Goal: Information Seeking & Learning: Learn about a topic

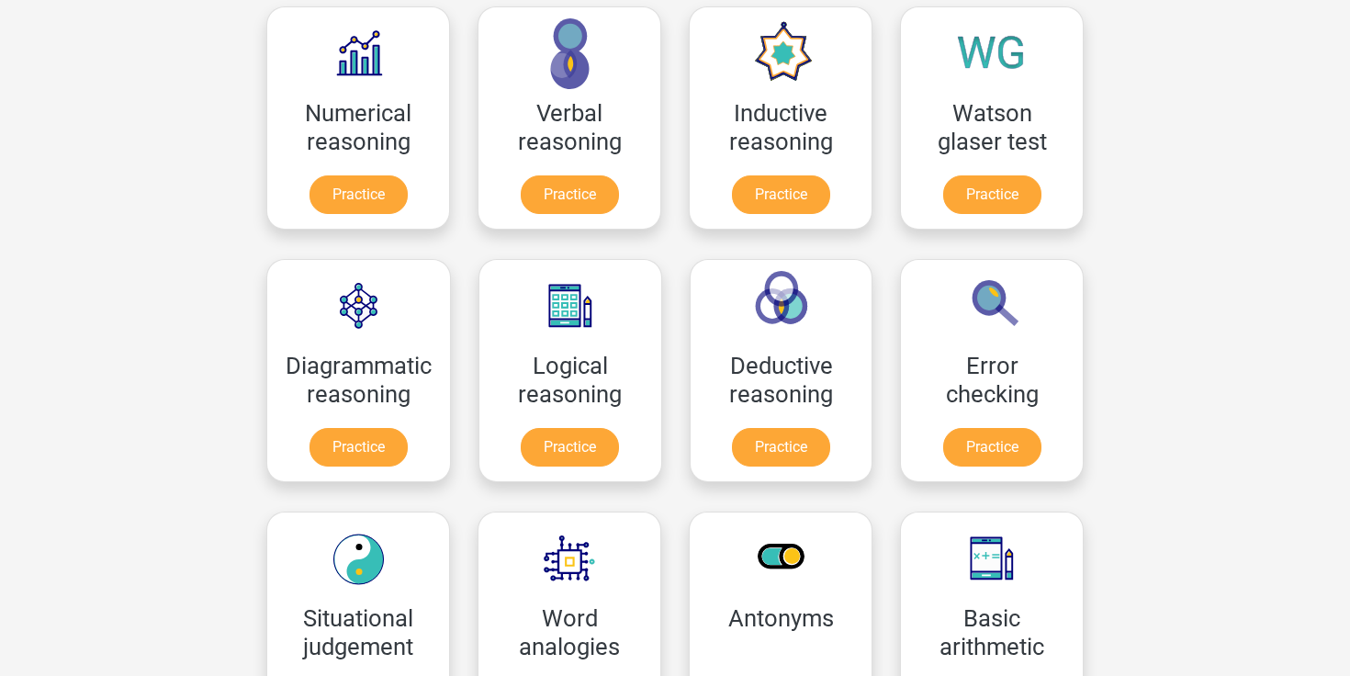
scroll to position [303, 0]
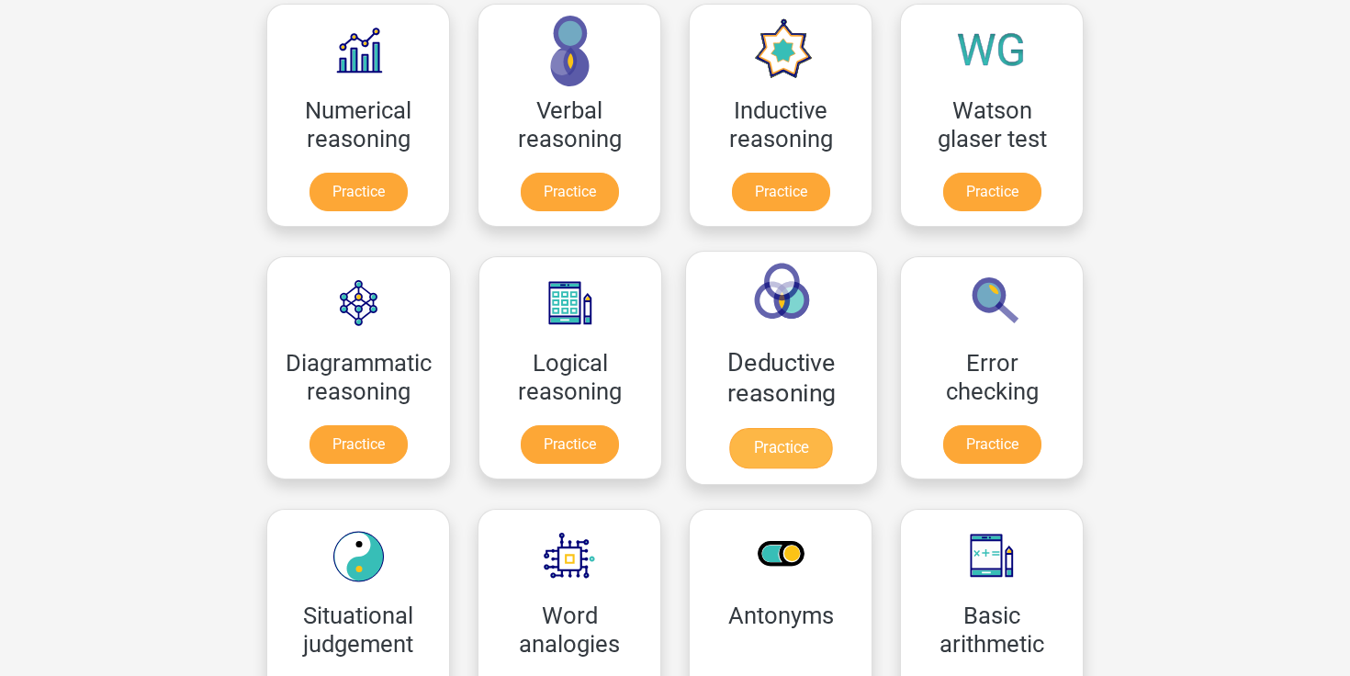
click at [763, 446] on link "Practice" at bounding box center [780, 448] width 103 height 40
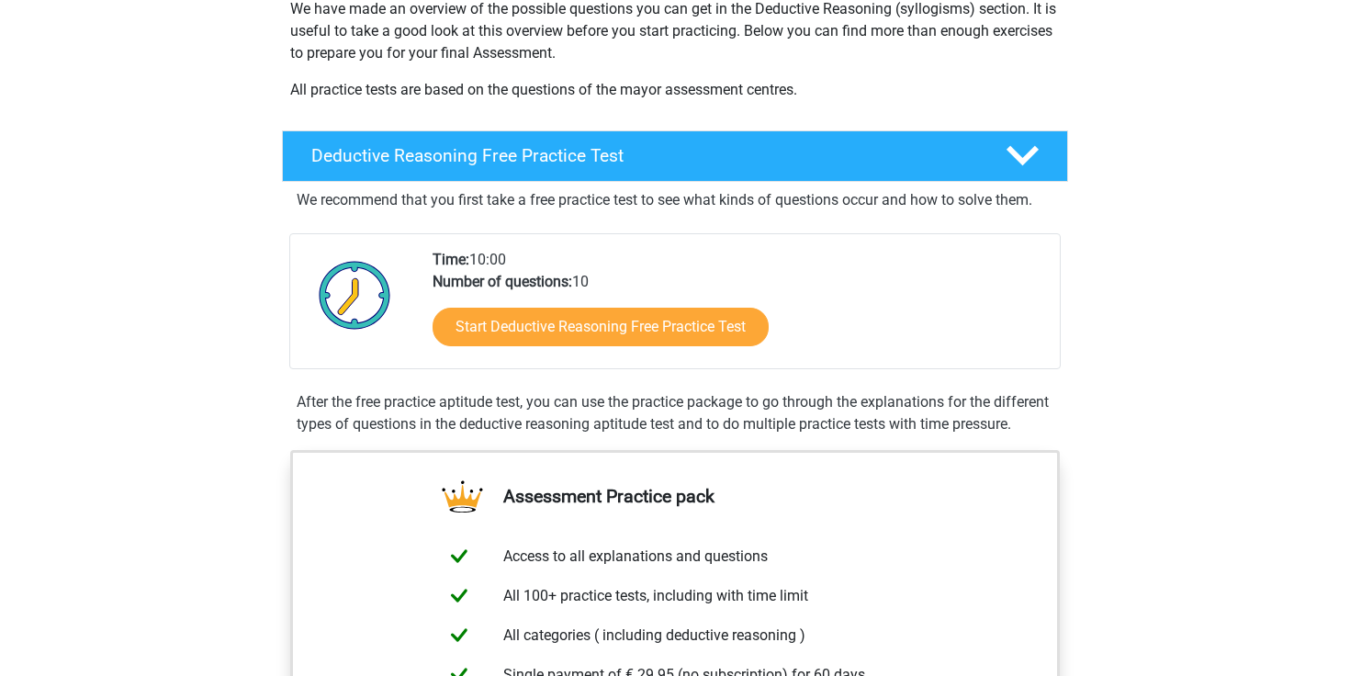
scroll to position [370, 0]
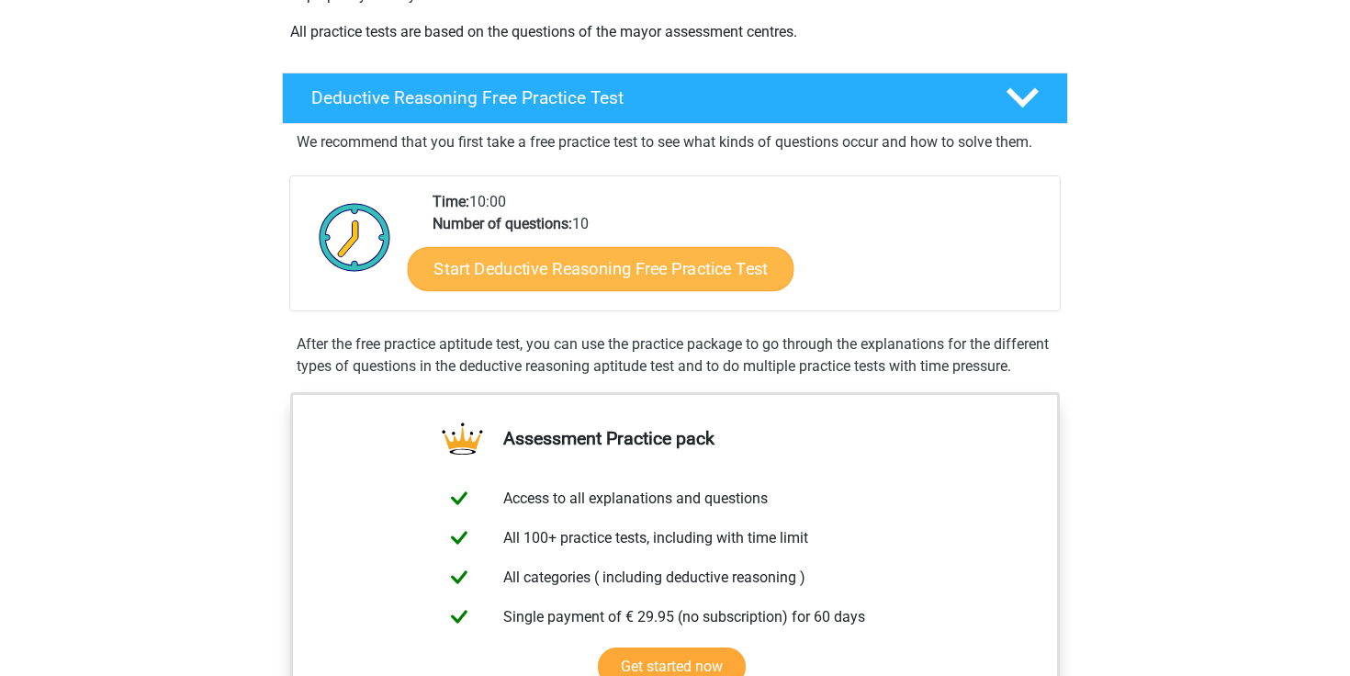
click at [661, 280] on link "Start Deductive Reasoning Free Practice Test" at bounding box center [601, 268] width 387 height 44
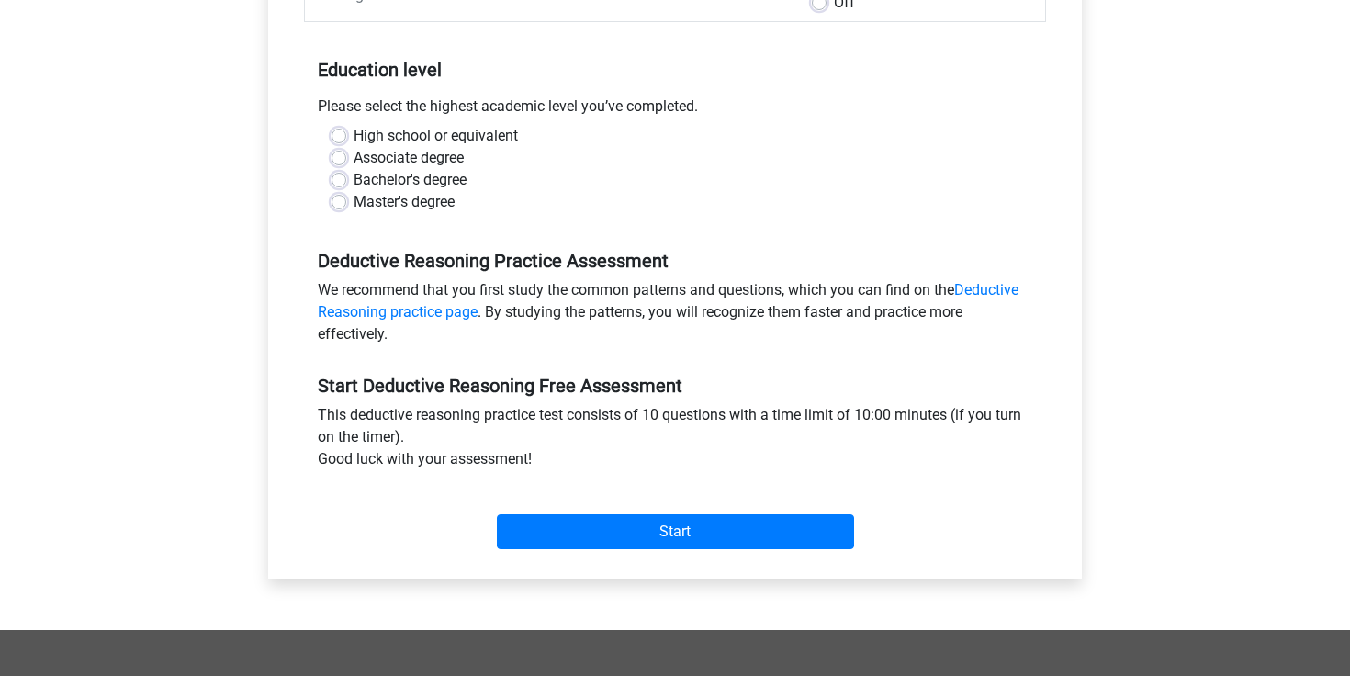
scroll to position [335, 0]
click at [354, 179] on label "Bachelor's degree" at bounding box center [410, 181] width 113 height 22
click at [342, 179] on input "Bachelor's degree" at bounding box center [339, 179] width 15 height 18
radio input "true"
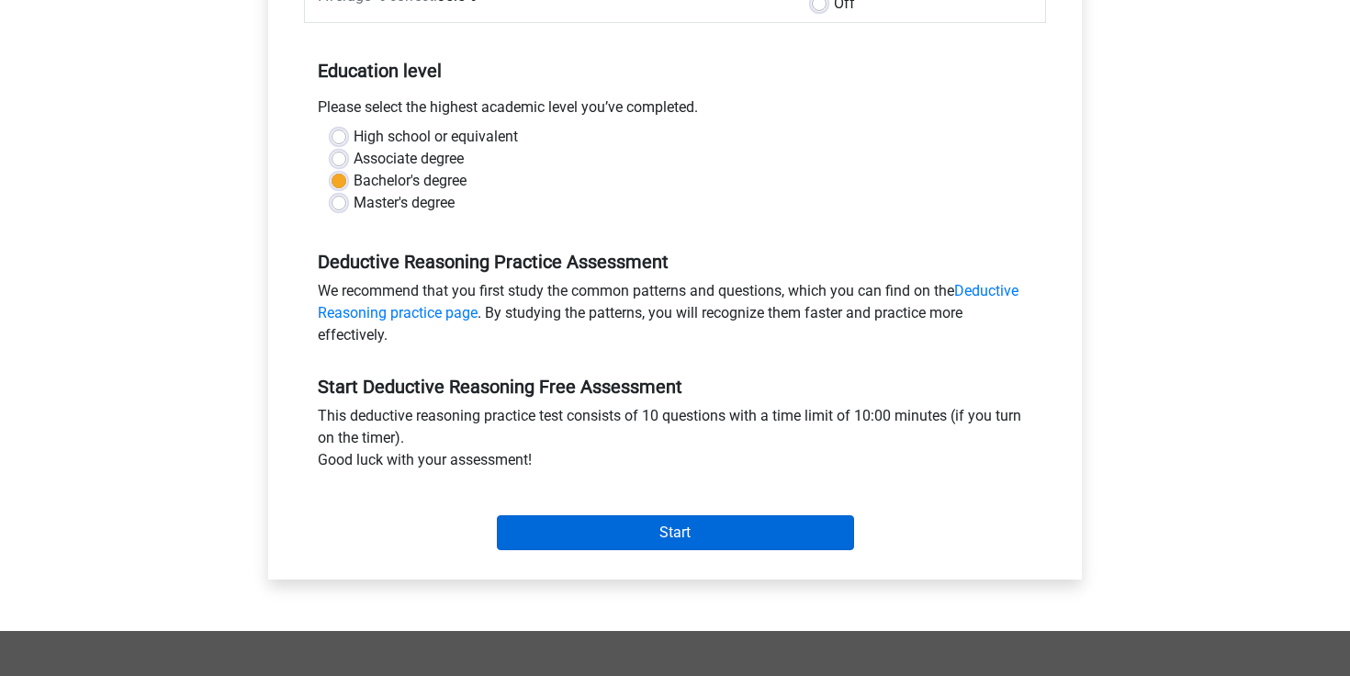
click at [652, 523] on input "Start" at bounding box center [675, 532] width 357 height 35
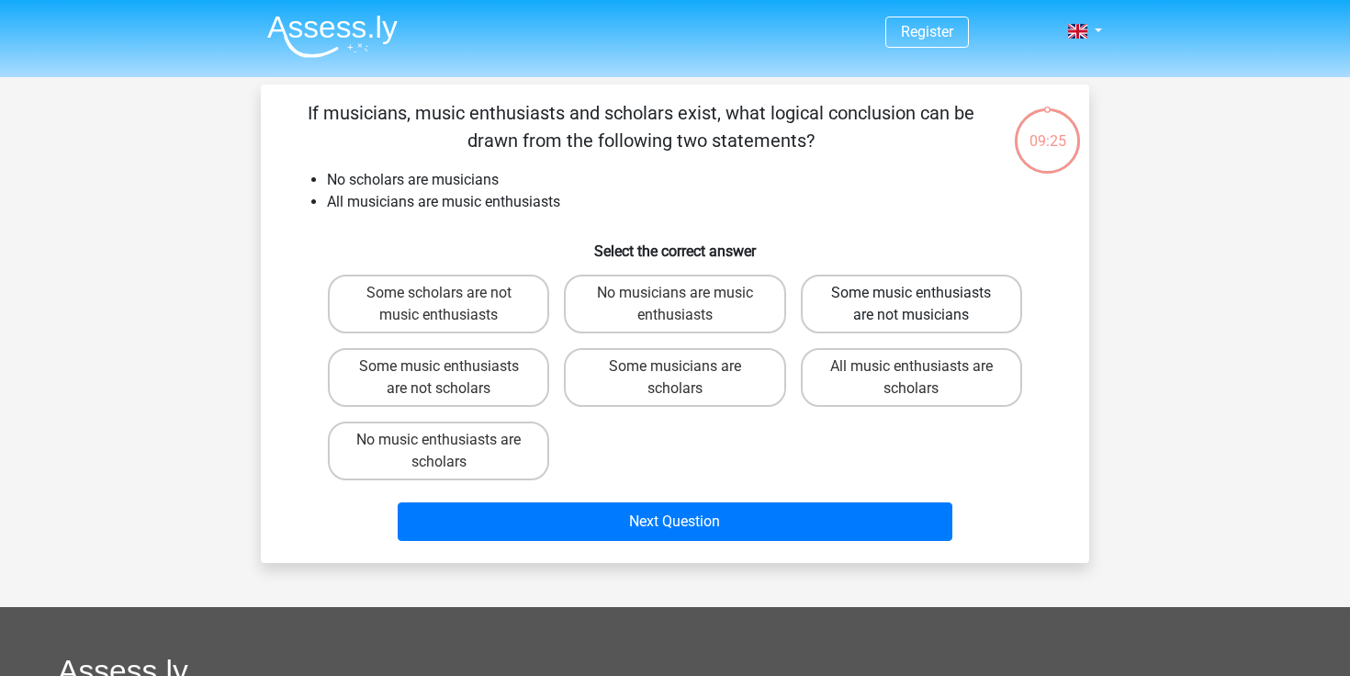
click at [902, 292] on label "Some music enthusiasts are not musicians" at bounding box center [911, 304] width 221 height 59
click at [911, 293] on input "Some music enthusiasts are not musicians" at bounding box center [917, 299] width 12 height 12
radio input "true"
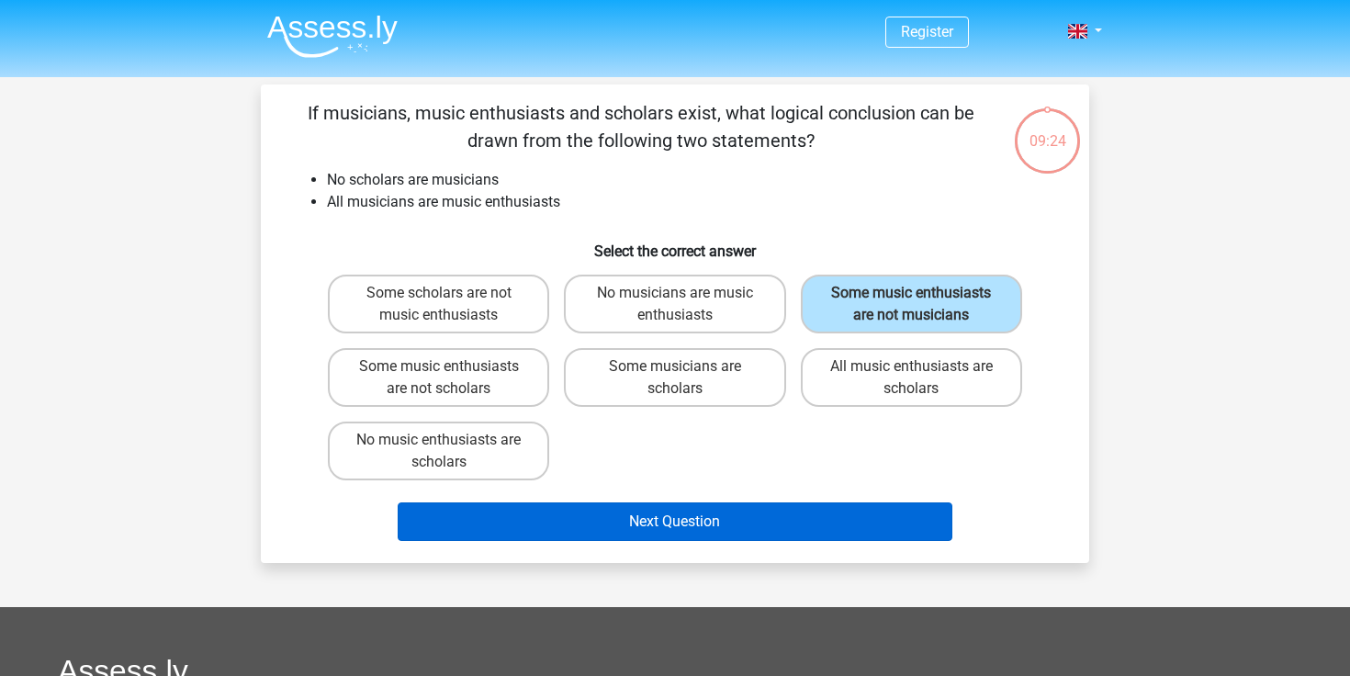
click at [759, 522] on button "Next Question" at bounding box center [676, 521] width 556 height 39
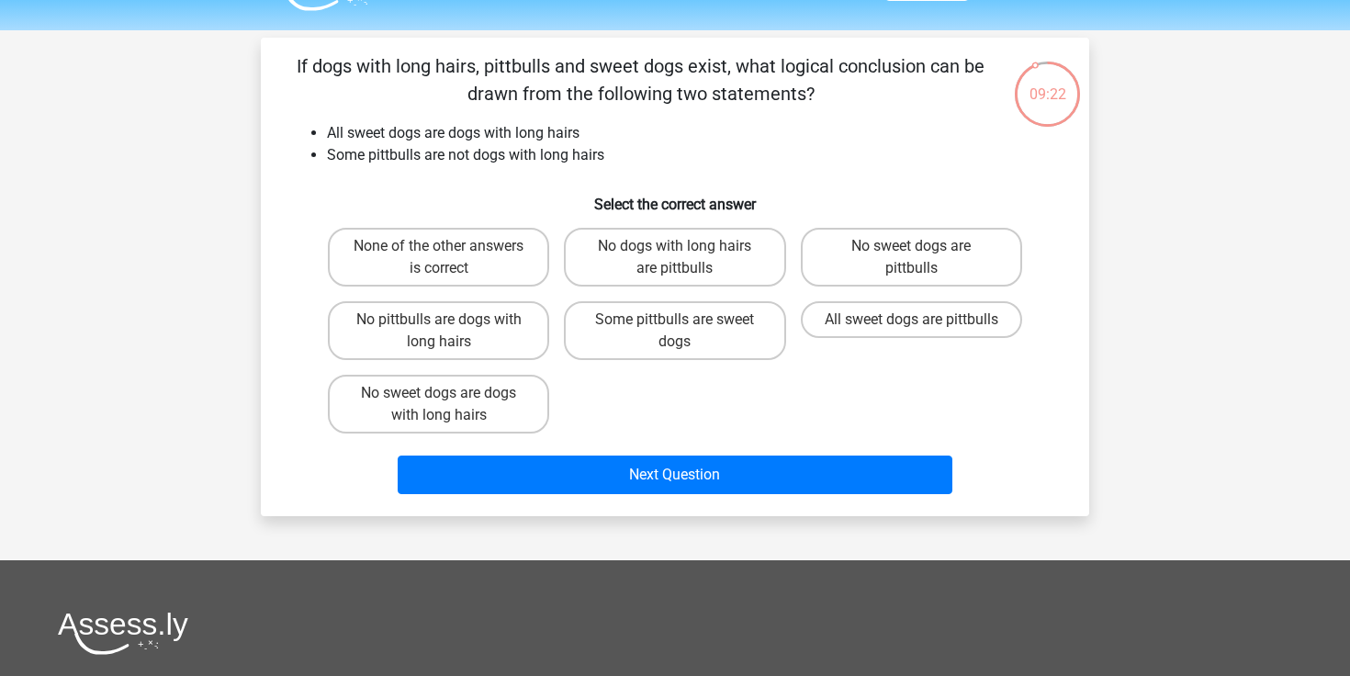
scroll to position [51, 0]
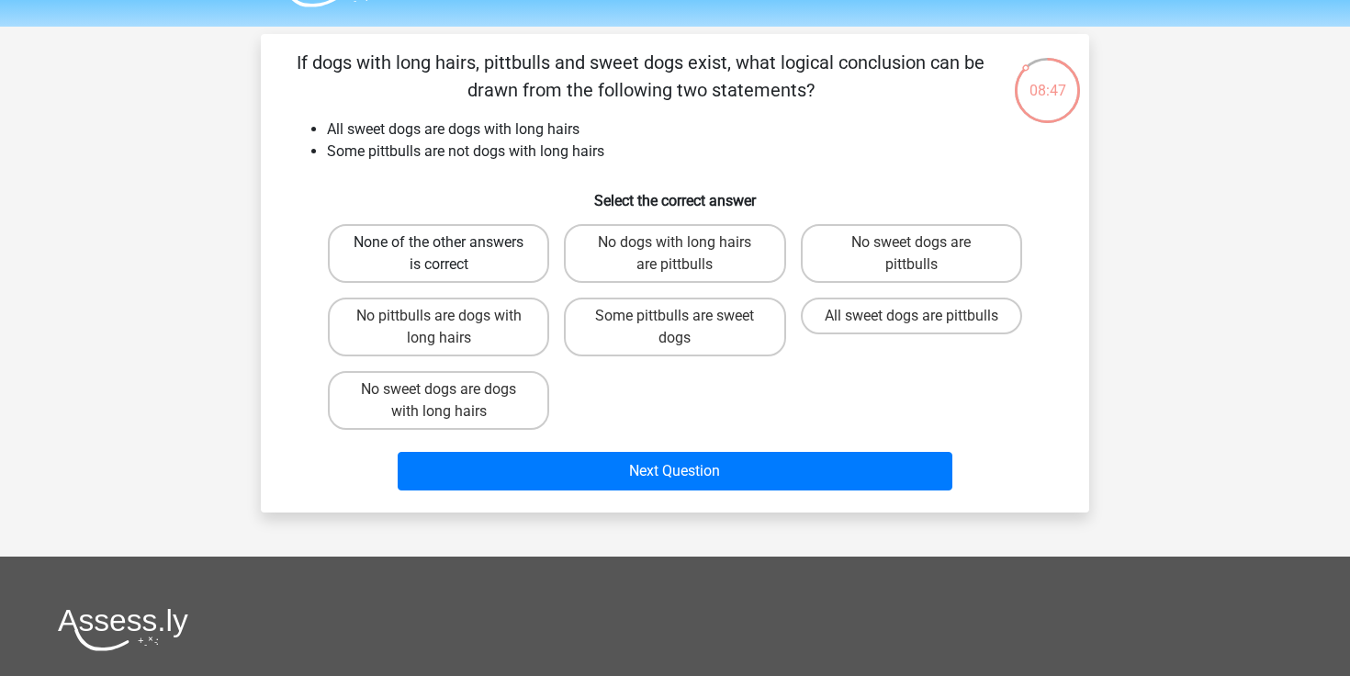
click at [419, 247] on label "None of the other answers is correct" at bounding box center [438, 253] width 221 height 59
click at [439, 247] on input "None of the other answers is correct" at bounding box center [445, 248] width 12 height 12
radio input "true"
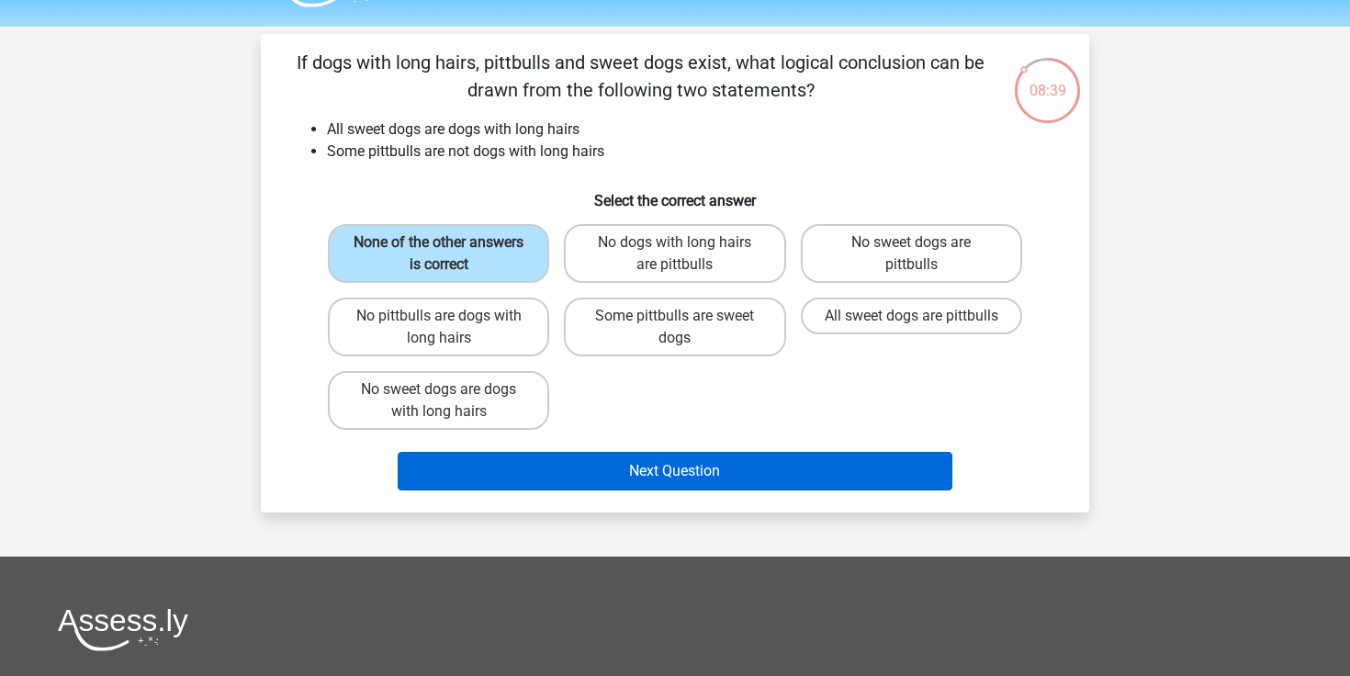
click at [564, 467] on button "Next Question" at bounding box center [676, 471] width 556 height 39
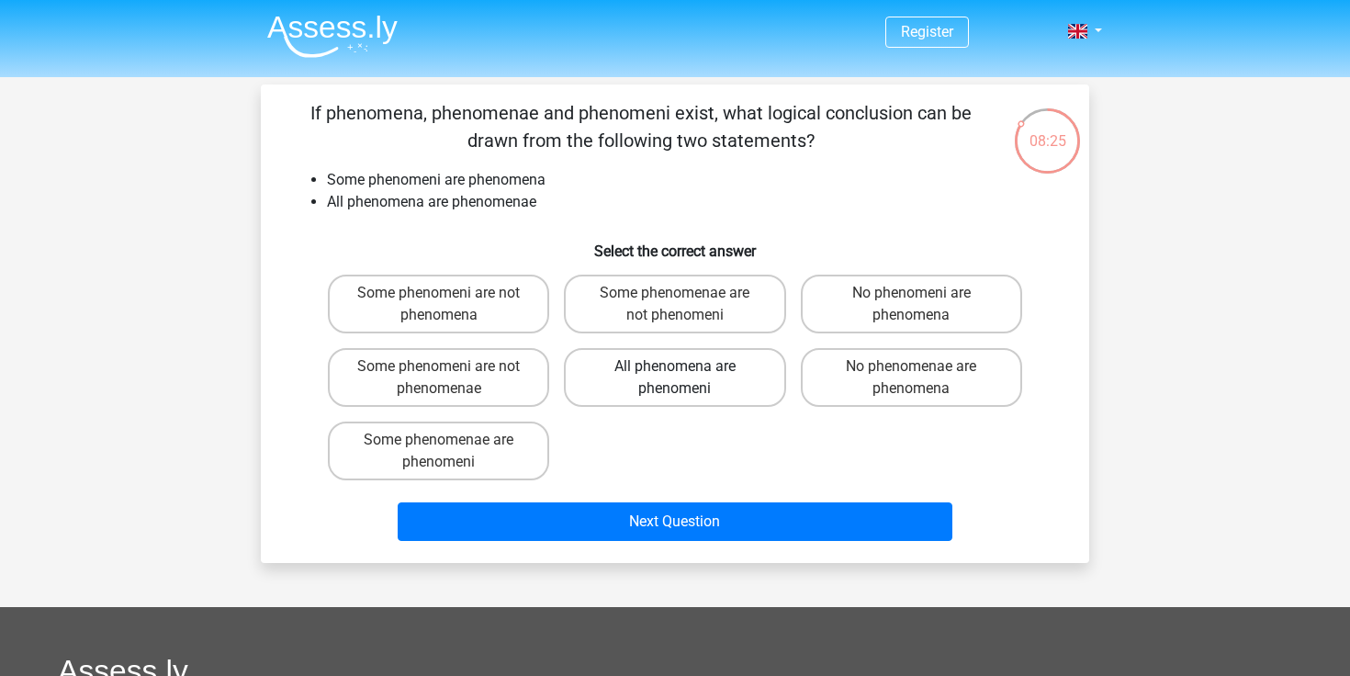
scroll to position [0, 0]
click at [503, 372] on label "Some phenomeni are not phenomenae" at bounding box center [438, 377] width 221 height 59
click at [451, 372] on input "Some phenomeni are not phenomenae" at bounding box center [445, 372] width 12 height 12
radio input "true"
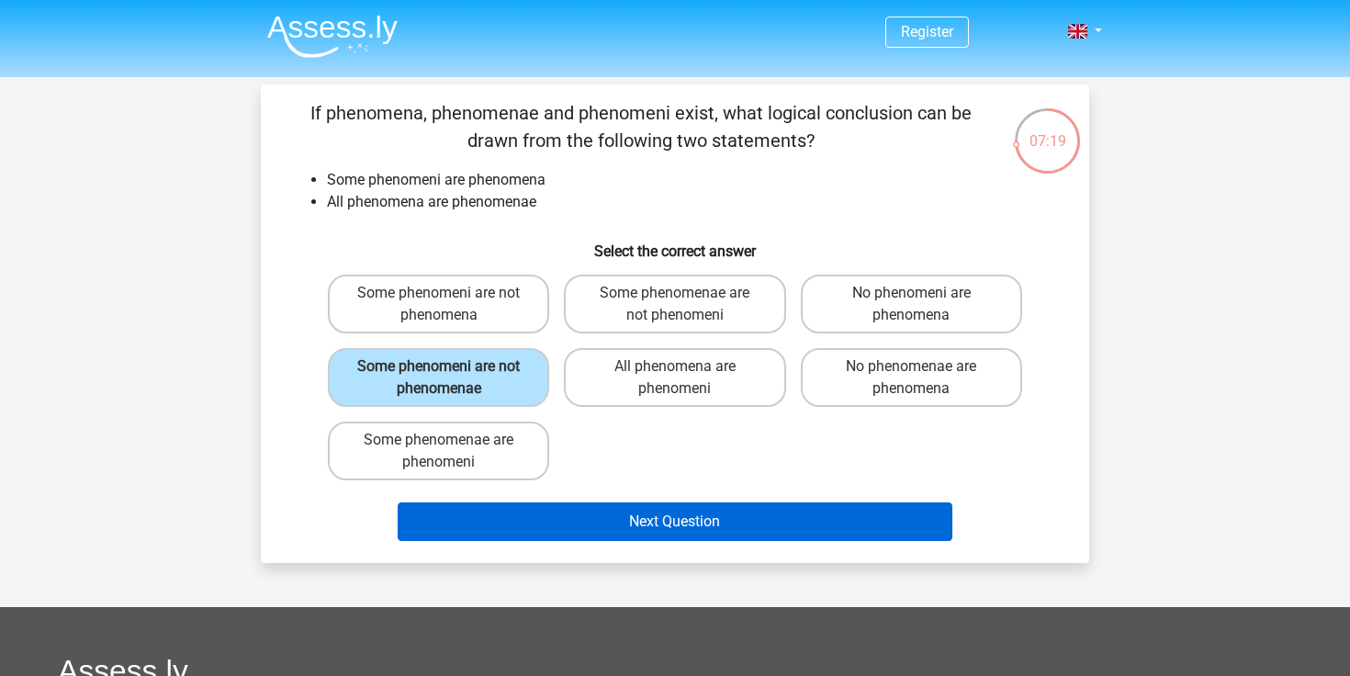
click at [507, 514] on button "Next Question" at bounding box center [676, 521] width 556 height 39
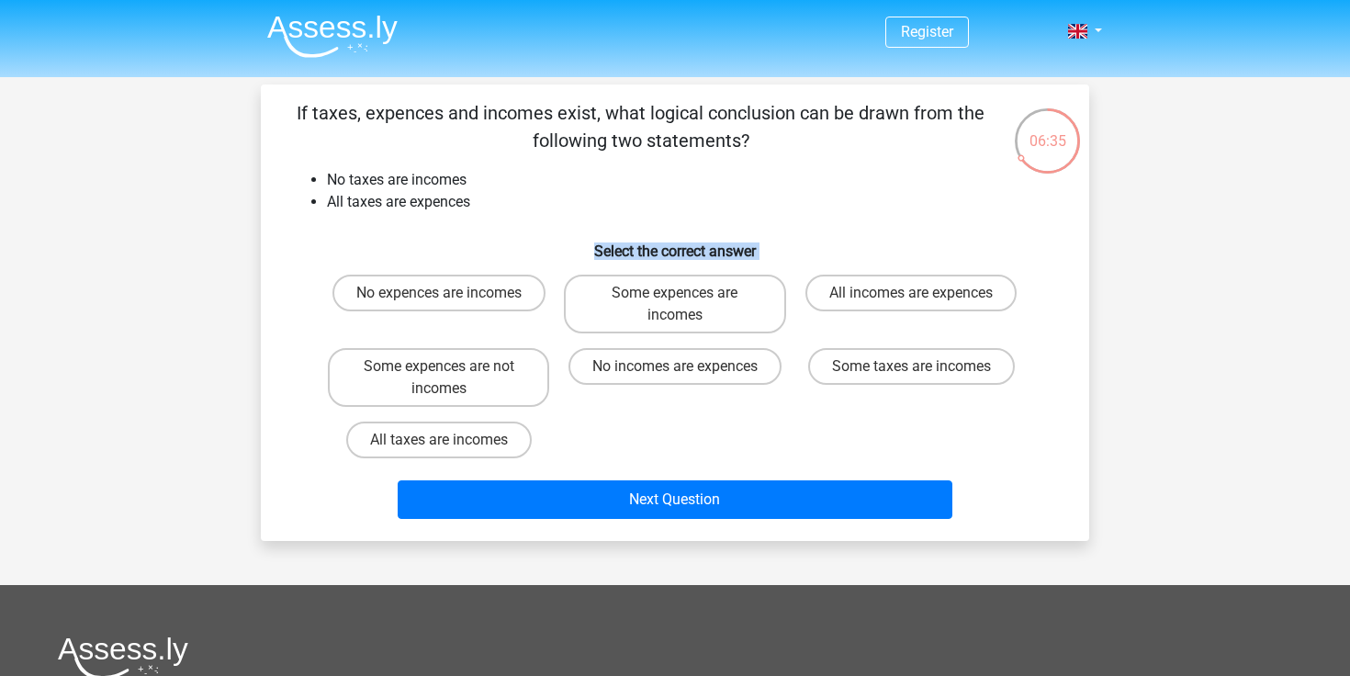
drag, startPoint x: 478, startPoint y: 295, endPoint x: 509, endPoint y: 242, distance: 60.5
click at [509, 242] on div "If taxes, expences and incomes exist, what logical conclusion can be drawn from…" at bounding box center [675, 312] width 814 height 427
click at [521, 231] on h6 "Select the correct answer" at bounding box center [675, 244] width 770 height 32
click at [521, 376] on label "Some expences are not incomes" at bounding box center [438, 377] width 221 height 59
click at [451, 376] on input "Some expences are not incomes" at bounding box center [445, 372] width 12 height 12
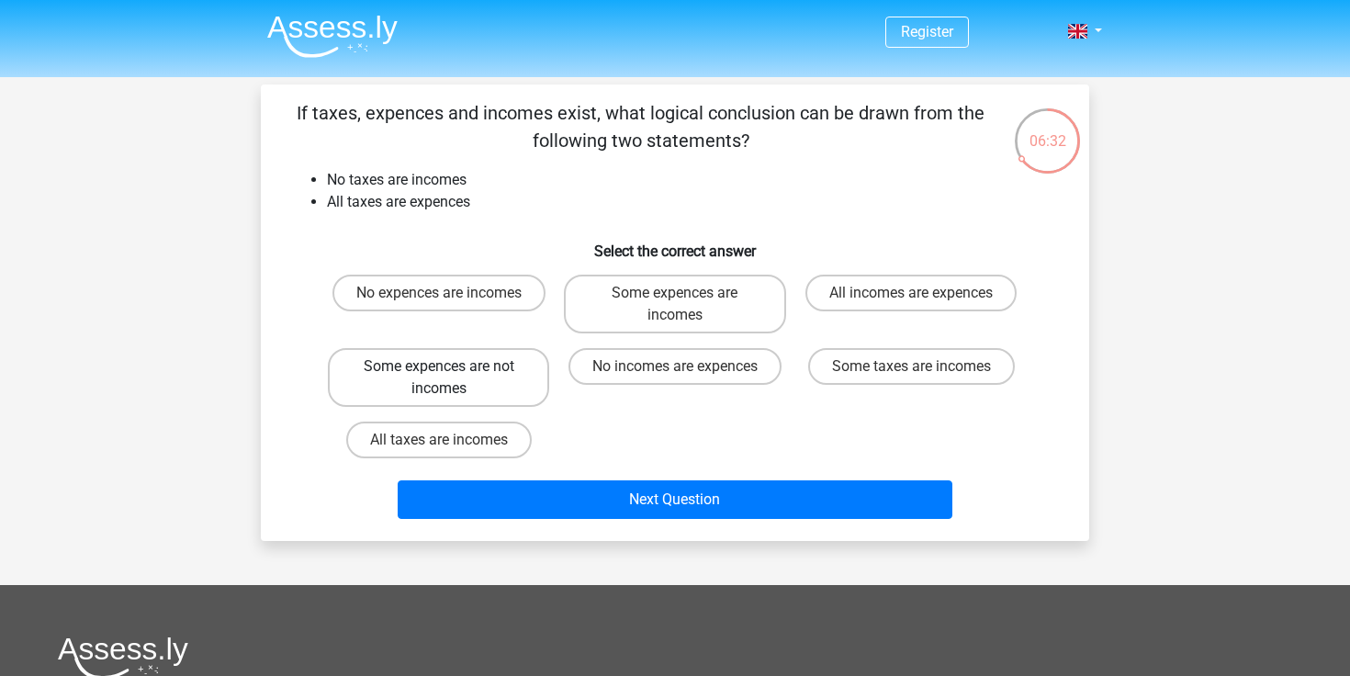
radio input "true"
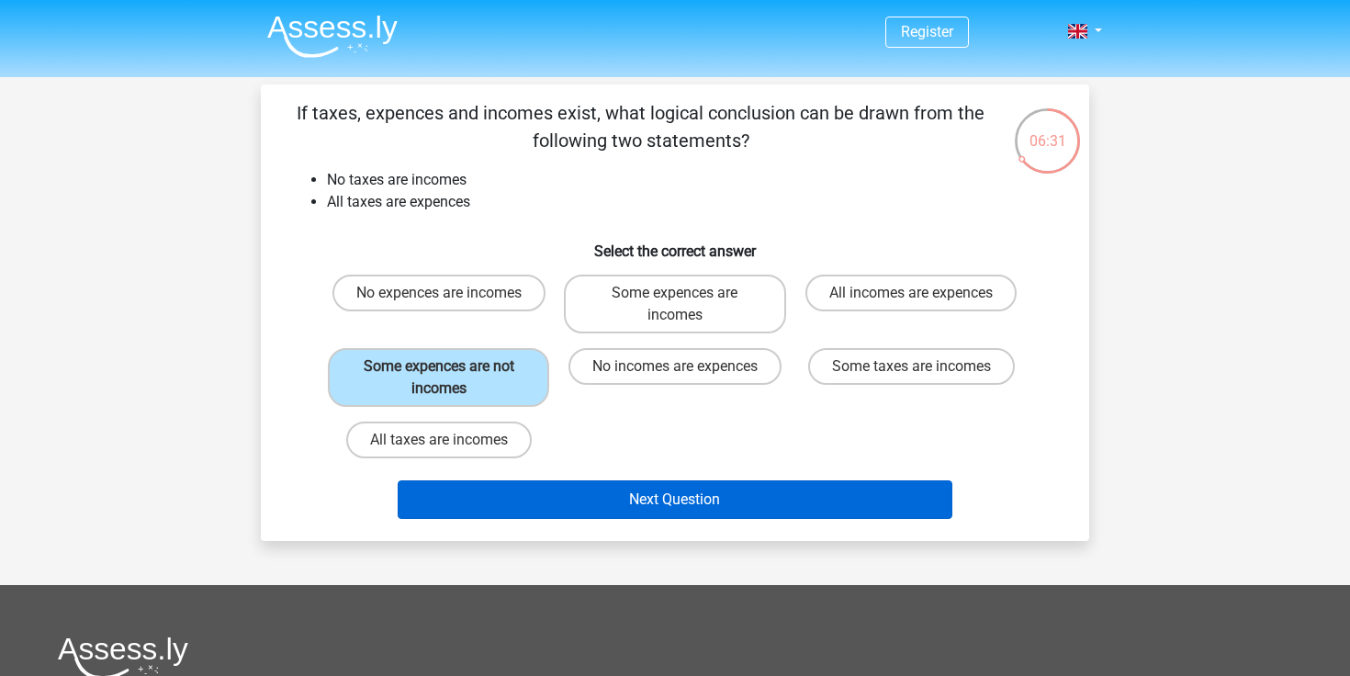
click at [523, 485] on button "Next Question" at bounding box center [676, 499] width 556 height 39
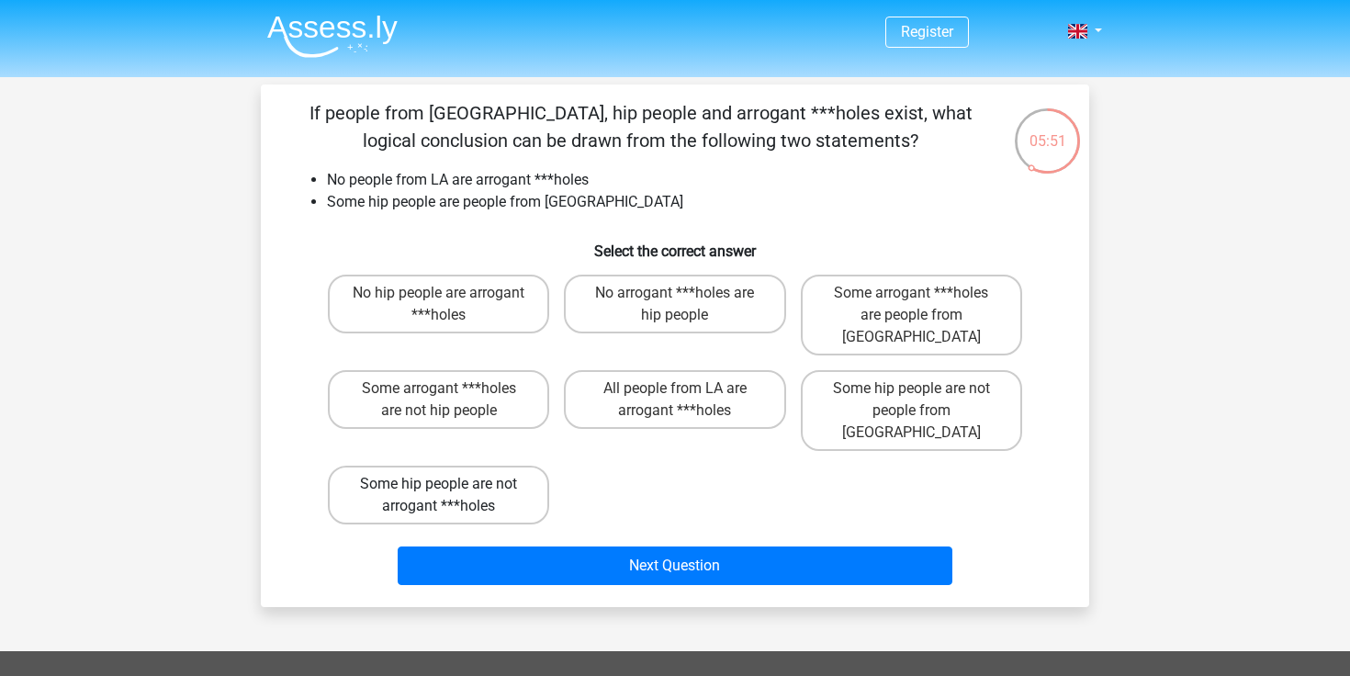
click at [478, 466] on label "Some hip people are not arrogant ***holes" at bounding box center [438, 495] width 221 height 59
click at [451, 484] on input "Some hip people are not arrogant ***holes" at bounding box center [445, 490] width 12 height 12
radio input "true"
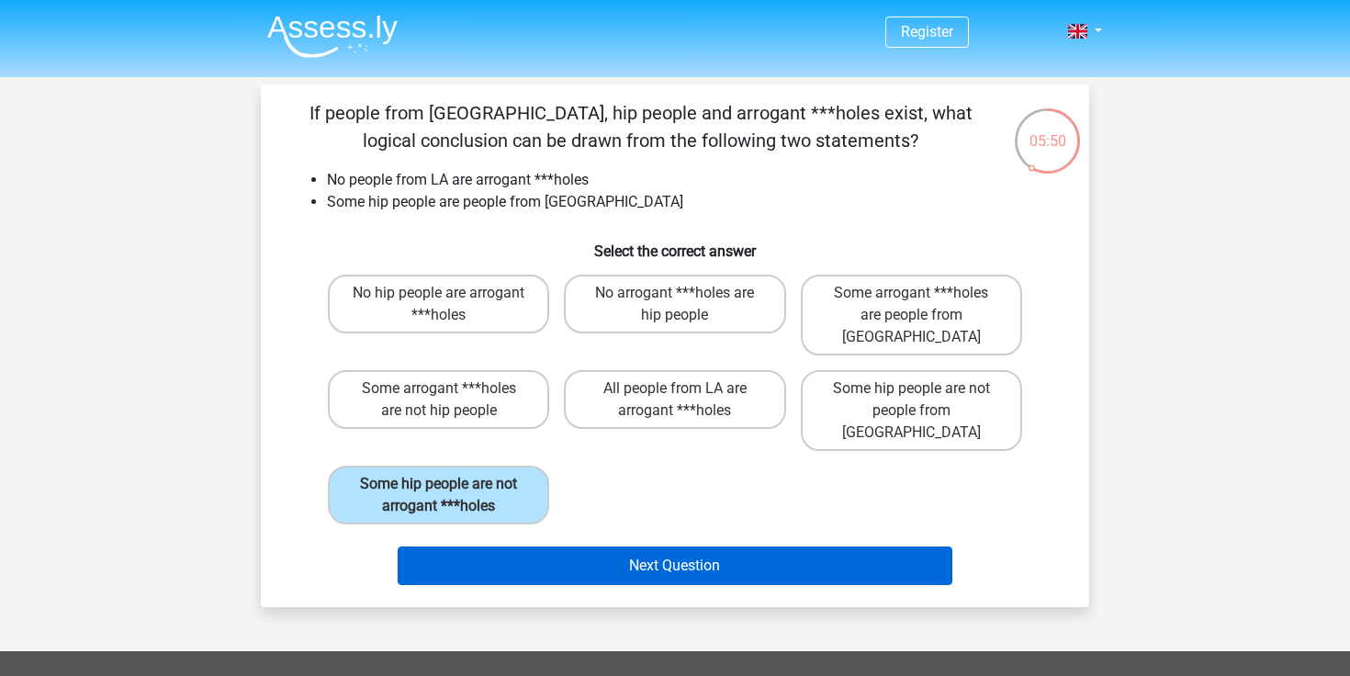
click at [489, 546] on button "Next Question" at bounding box center [676, 565] width 556 height 39
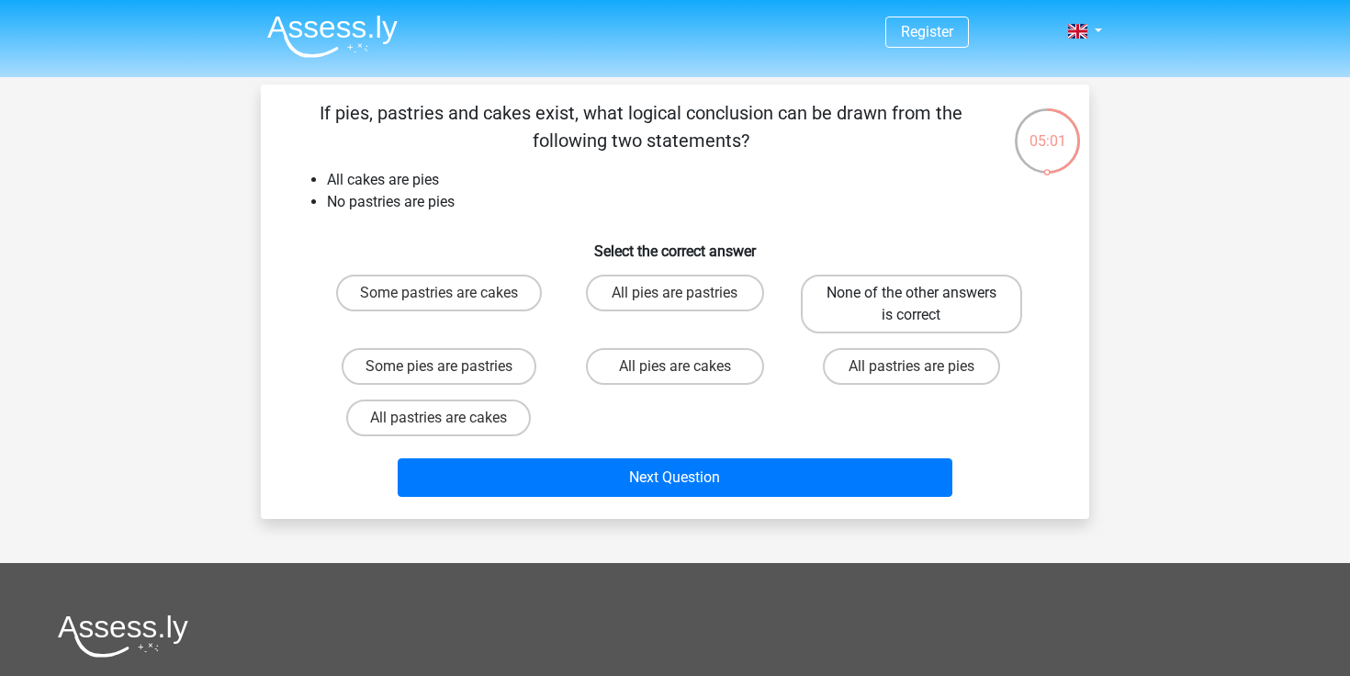
click at [888, 301] on label "None of the other answers is correct" at bounding box center [911, 304] width 221 height 59
click at [911, 301] on input "None of the other answers is correct" at bounding box center [917, 299] width 12 height 12
radio input "true"
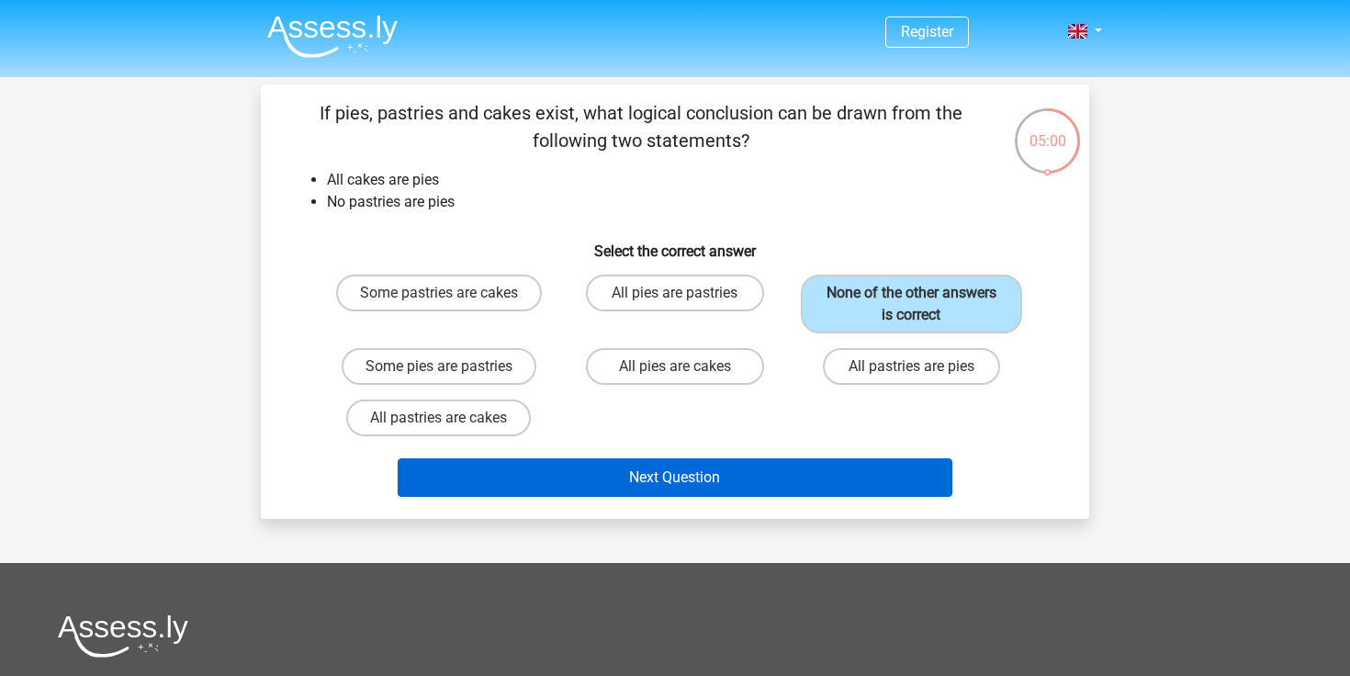
click at [756, 487] on button "Next Question" at bounding box center [676, 477] width 556 height 39
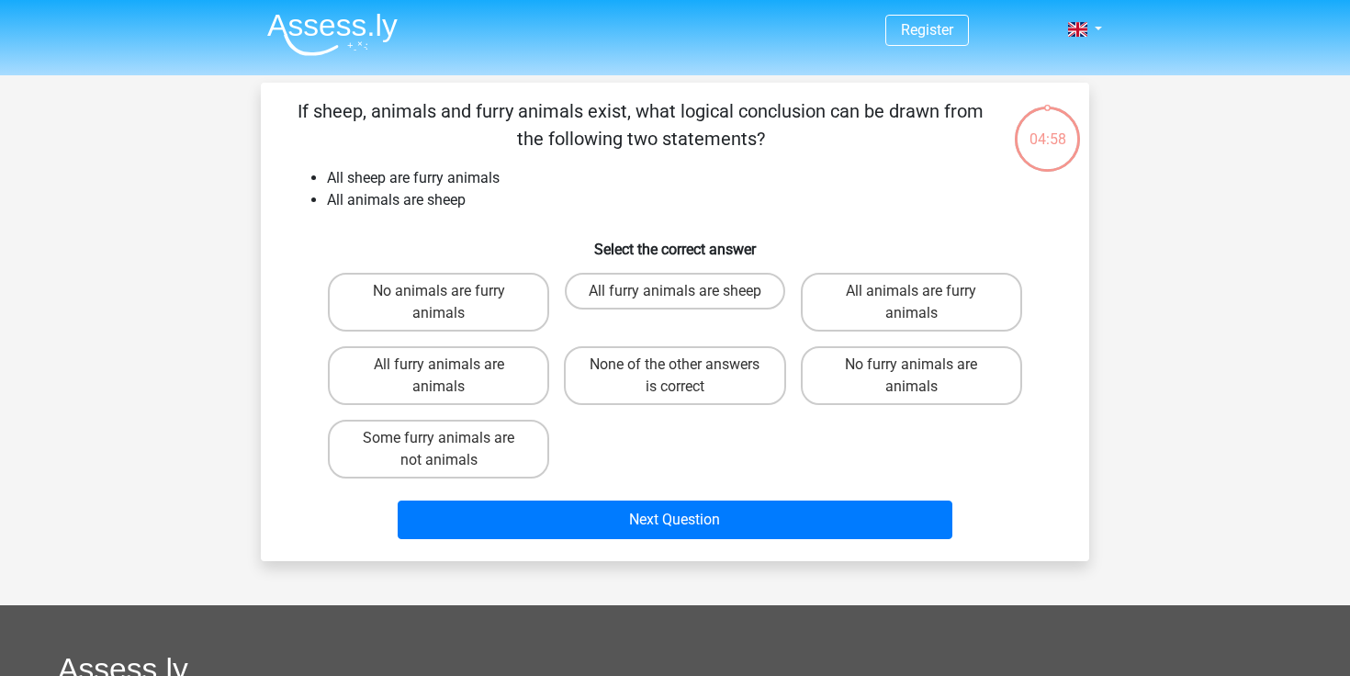
scroll to position [4, 0]
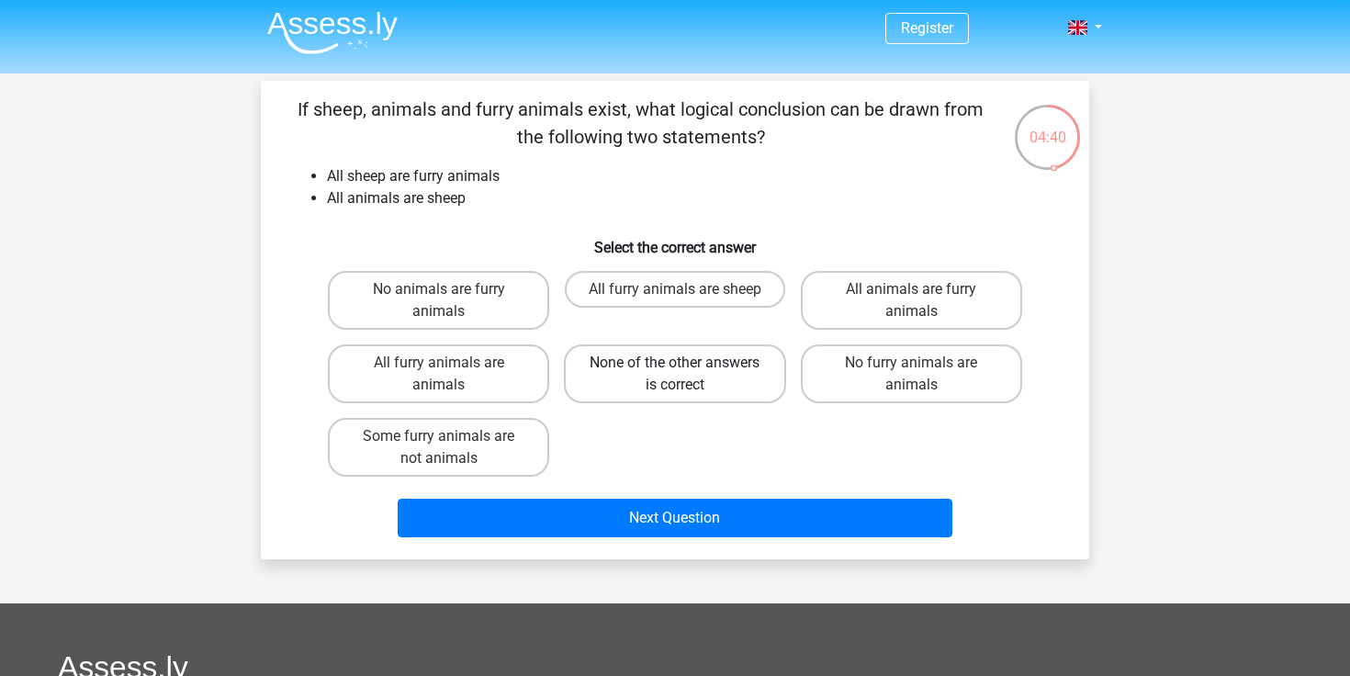
click at [709, 383] on label "None of the other answers is correct" at bounding box center [674, 373] width 221 height 59
click at [687, 375] on input "None of the other answers is correct" at bounding box center [681, 369] width 12 height 12
radio input "true"
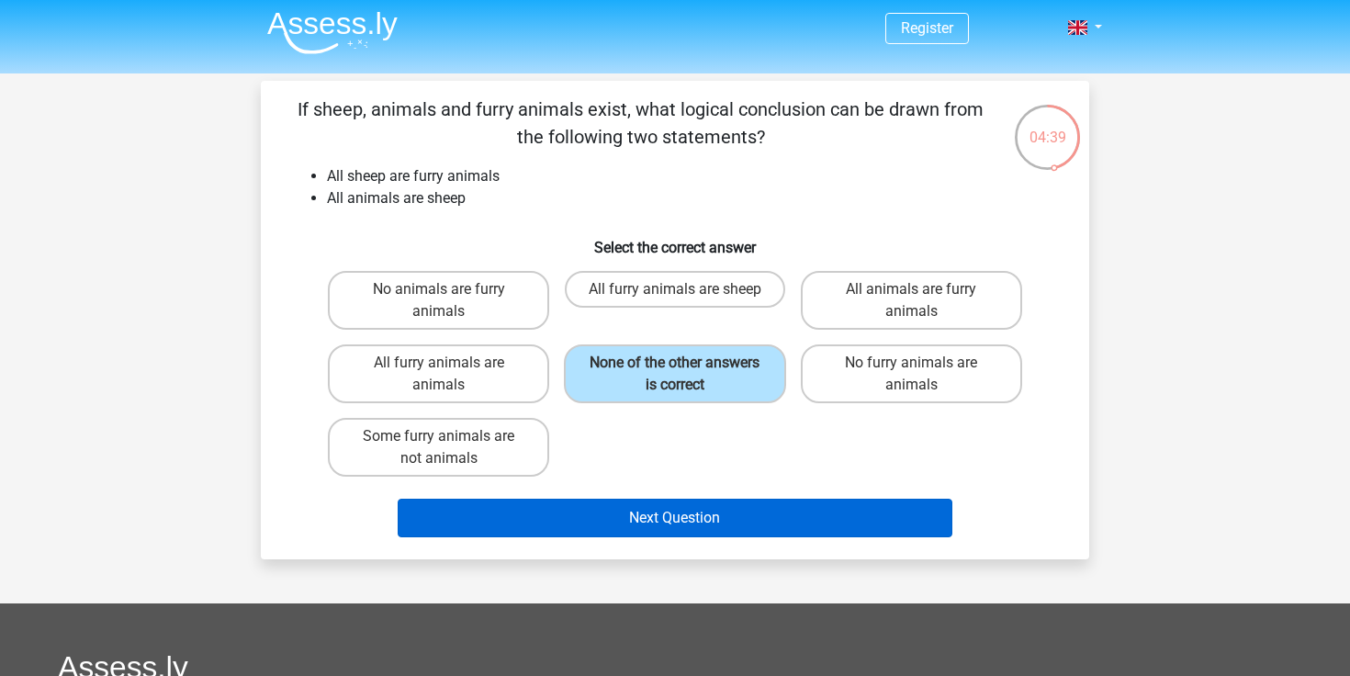
click at [658, 511] on button "Next Question" at bounding box center [676, 518] width 556 height 39
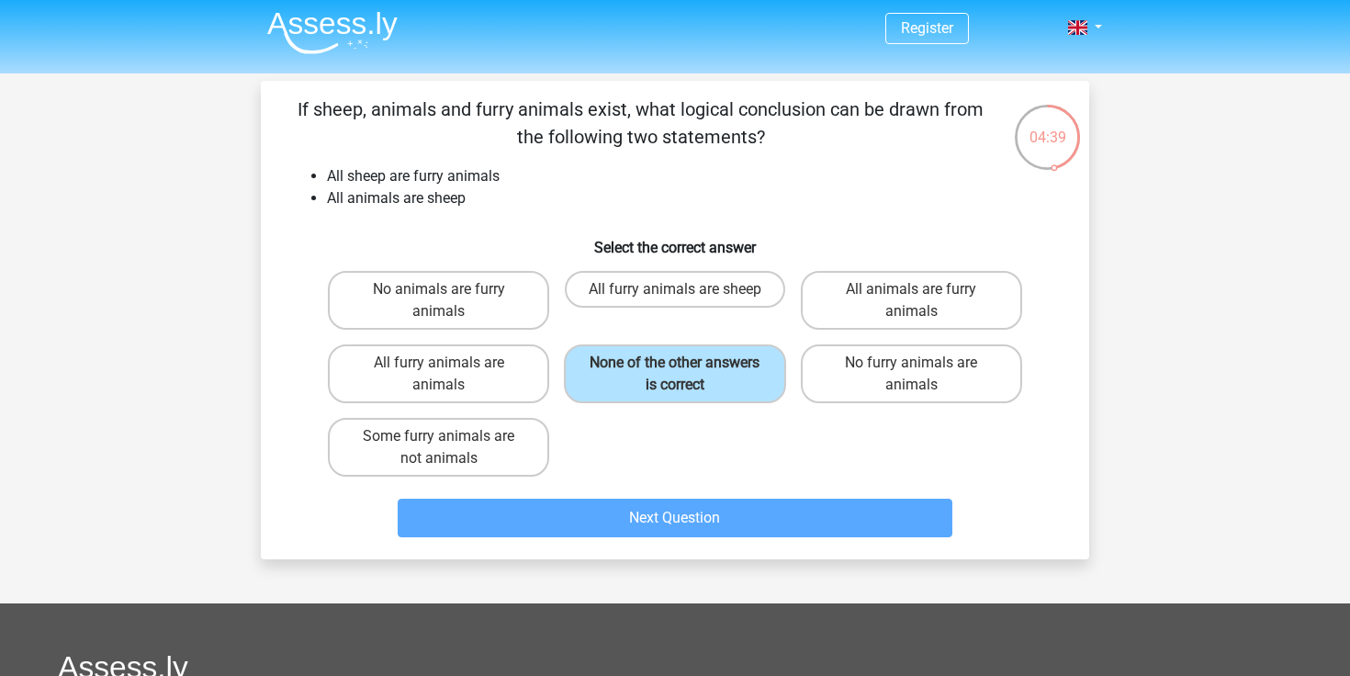
scroll to position [84, 0]
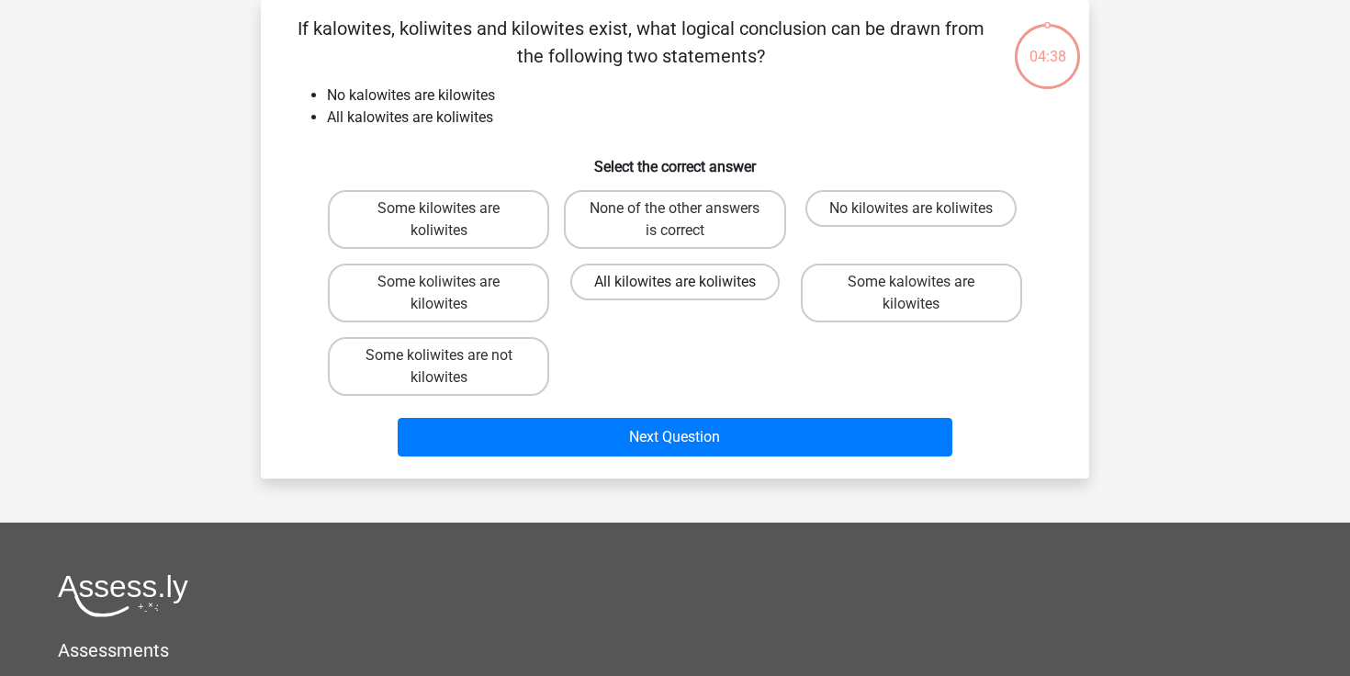
click at [721, 292] on label "All kilowites are koliwites" at bounding box center [674, 282] width 209 height 37
click at [687, 292] on input "All kilowites are koliwites" at bounding box center [681, 288] width 12 height 12
radio input "true"
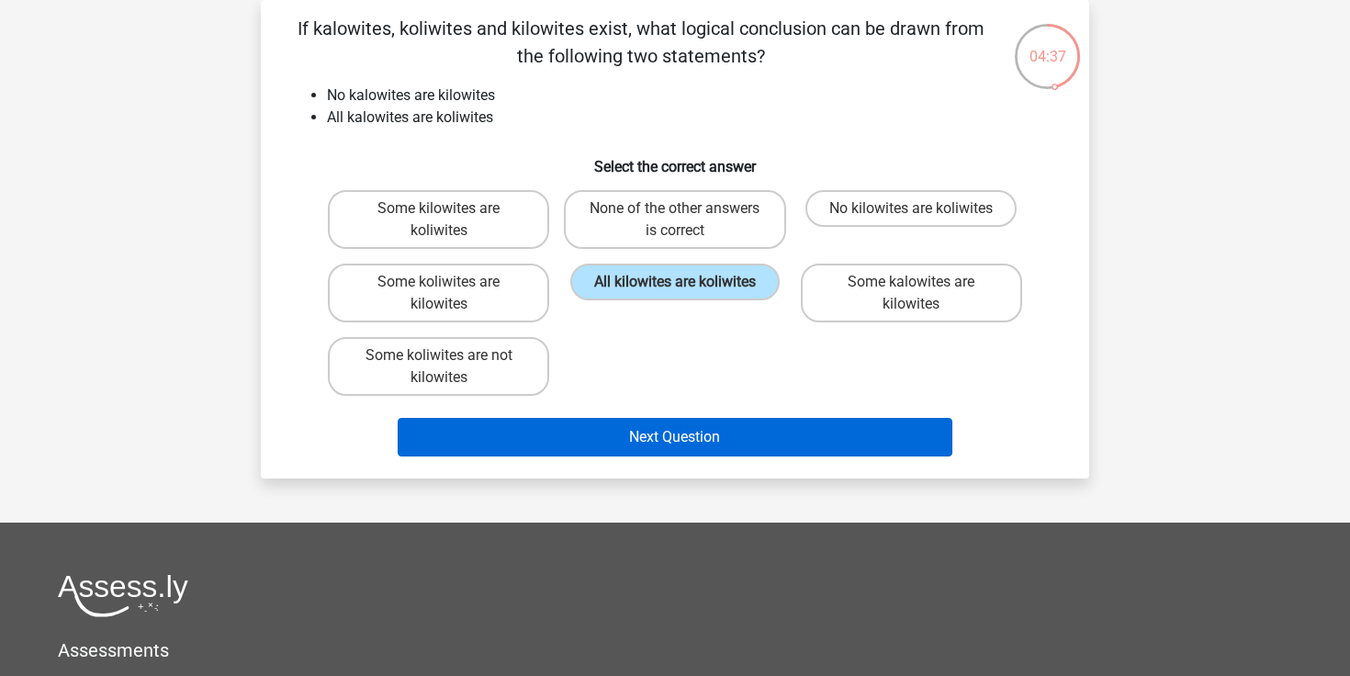
click at [692, 444] on button "Next Question" at bounding box center [676, 437] width 556 height 39
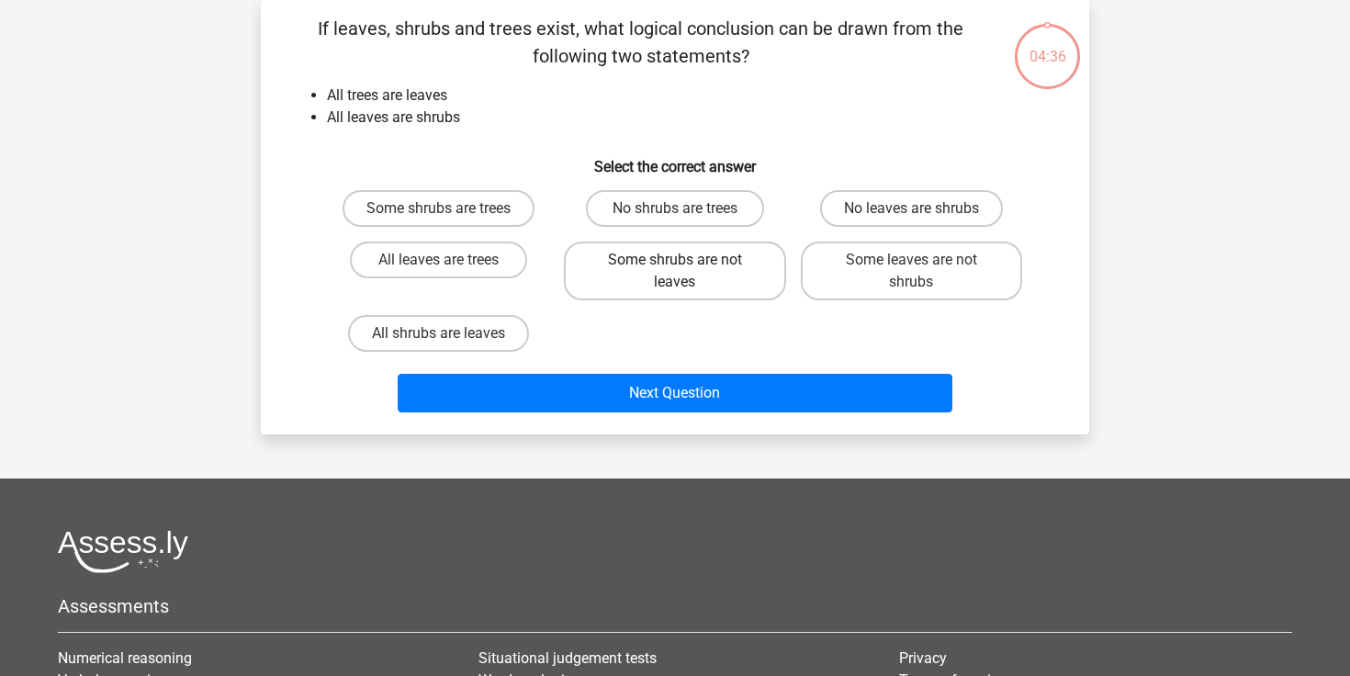
click at [690, 282] on label "Some shrubs are not leaves" at bounding box center [674, 271] width 221 height 59
click at [687, 272] on input "Some shrubs are not leaves" at bounding box center [681, 266] width 12 height 12
radio input "true"
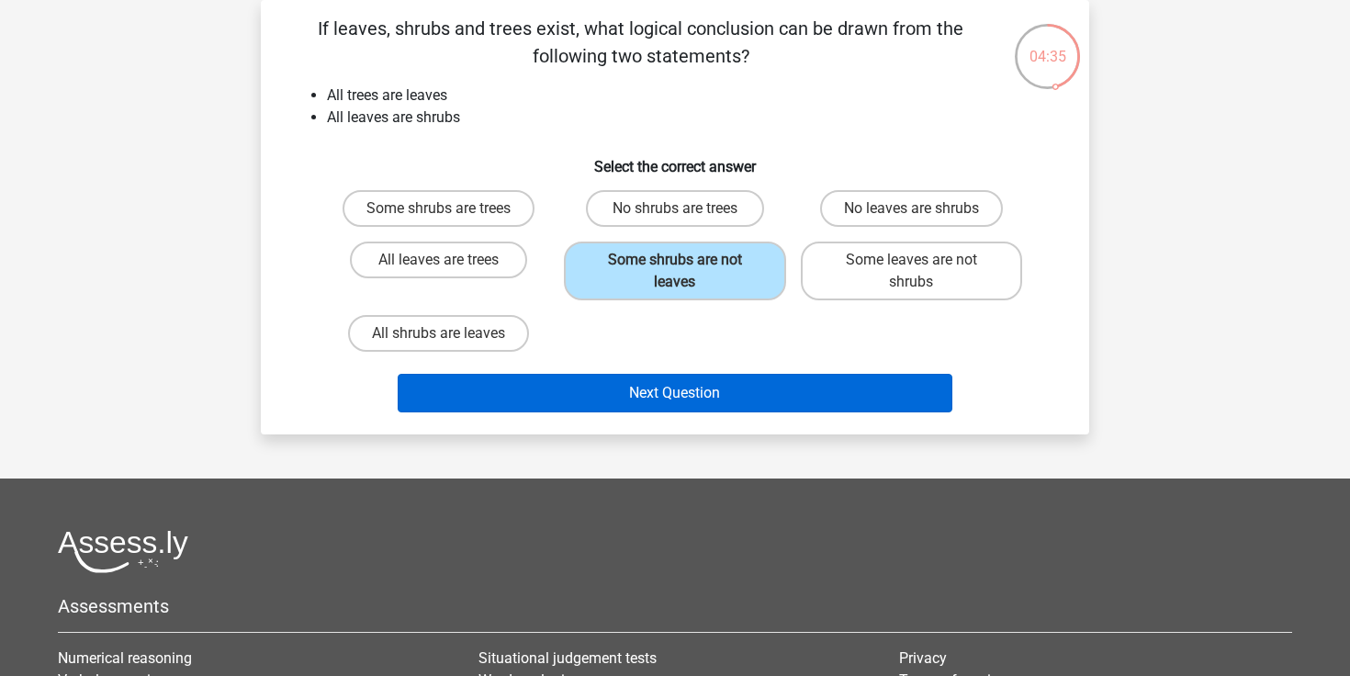
click at [680, 391] on button "Next Question" at bounding box center [676, 393] width 556 height 39
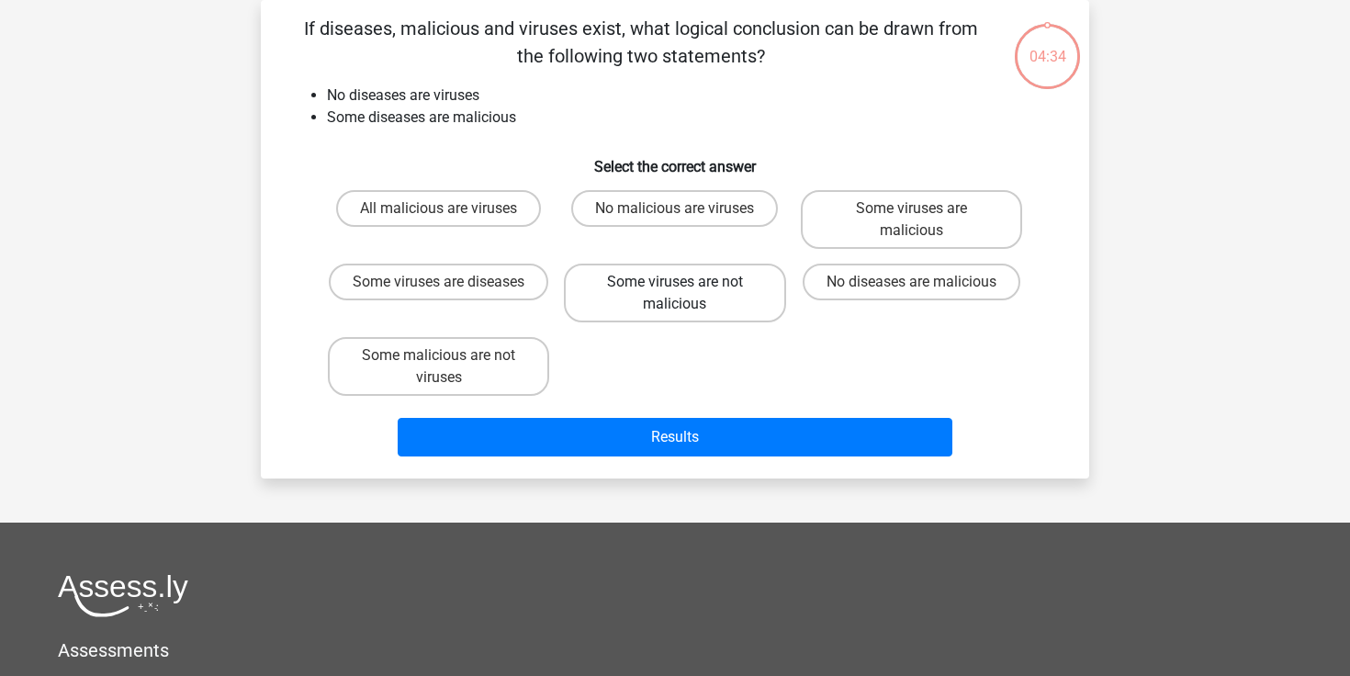
click at [693, 287] on label "Some viruses are not malicious" at bounding box center [674, 293] width 221 height 59
click at [687, 287] on input "Some viruses are not malicious" at bounding box center [681, 288] width 12 height 12
radio input "true"
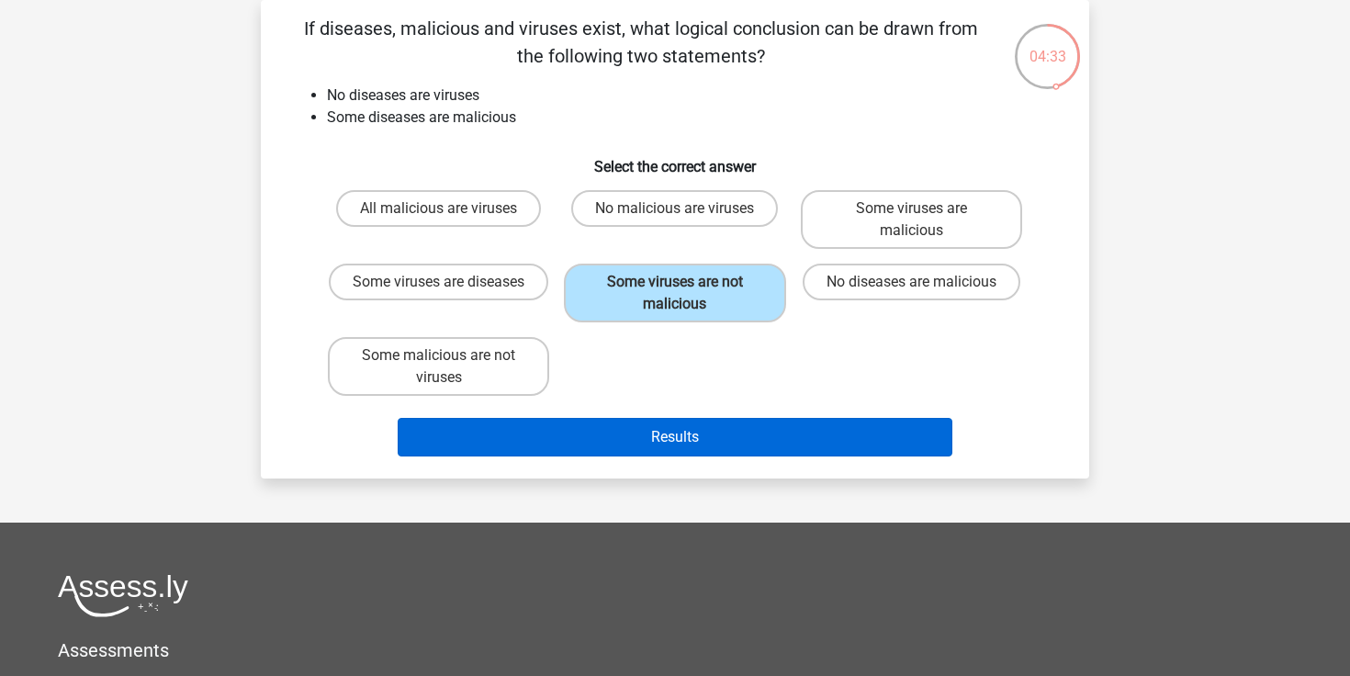
click at [654, 427] on button "Results" at bounding box center [676, 437] width 556 height 39
